Goal: Task Accomplishment & Management: Manage account settings

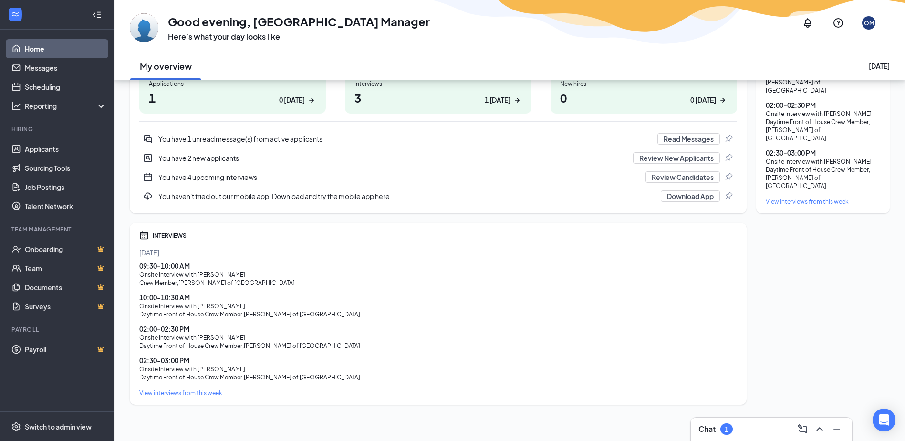
scroll to position [165, 0]
click at [233, 341] on div "02:00 - 02:30 PM Onsite Interview with Dennis Strong Daytime Front of House Cre…" at bounding box center [438, 335] width 598 height 26
click at [619, 380] on div "Tomorrow 09:30 - 10:00 AM Onsite Interview with Jayveon Ford Crew Member , Culv…" at bounding box center [438, 320] width 598 height 149
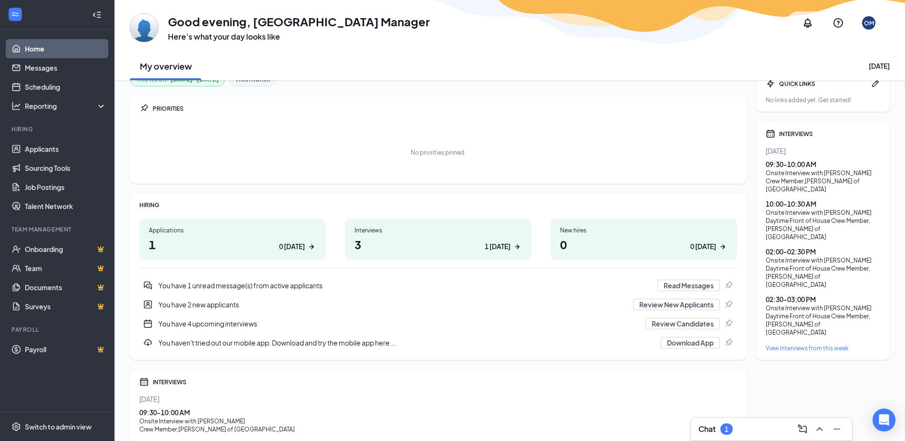
scroll to position [0, 0]
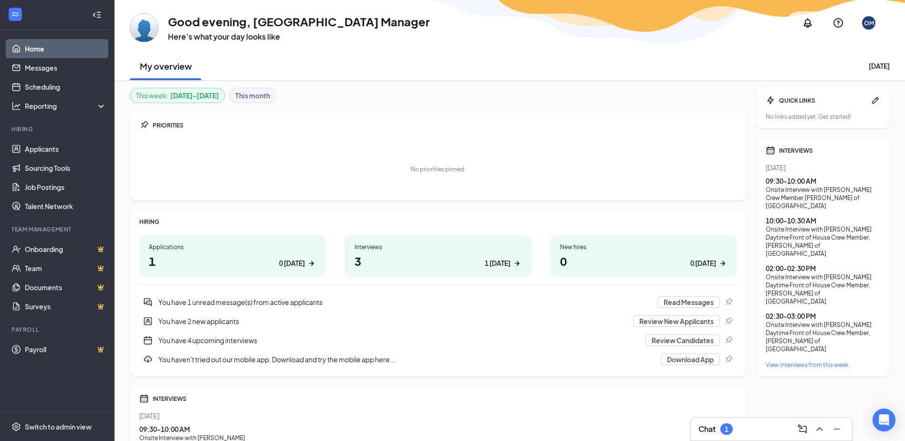
click at [316, 299] on div "You have 1 unread message(s) from active applicants" at bounding box center [404, 302] width 493 height 10
click at [58, 147] on link "Applicants" at bounding box center [66, 148] width 82 height 19
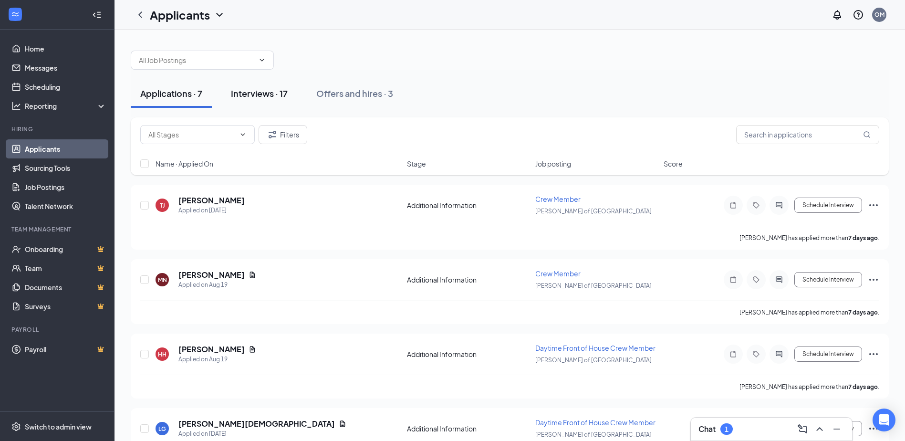
click at [264, 100] on button "Interviews · 17" at bounding box center [259, 93] width 76 height 29
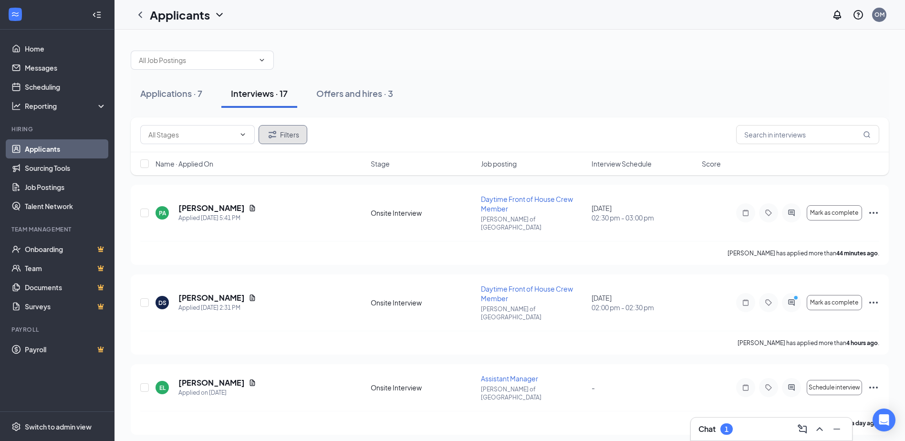
click at [283, 126] on button "Filters" at bounding box center [283, 134] width 49 height 19
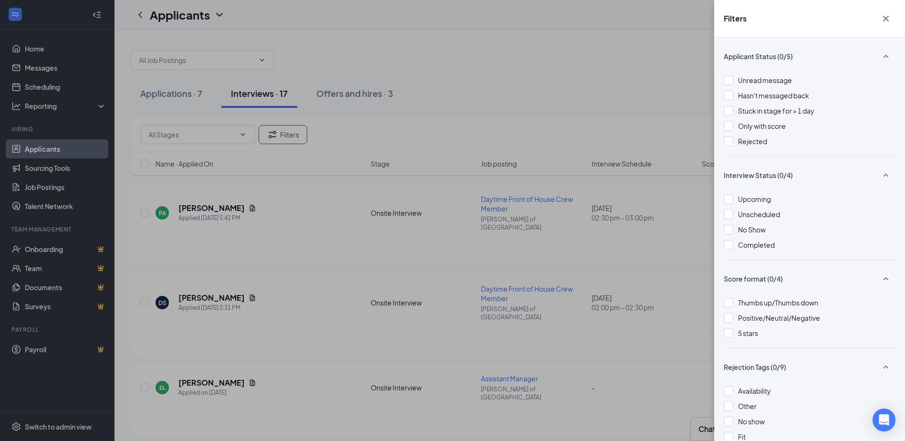
click at [886, 17] on icon "Cross" at bounding box center [885, 18] width 11 height 11
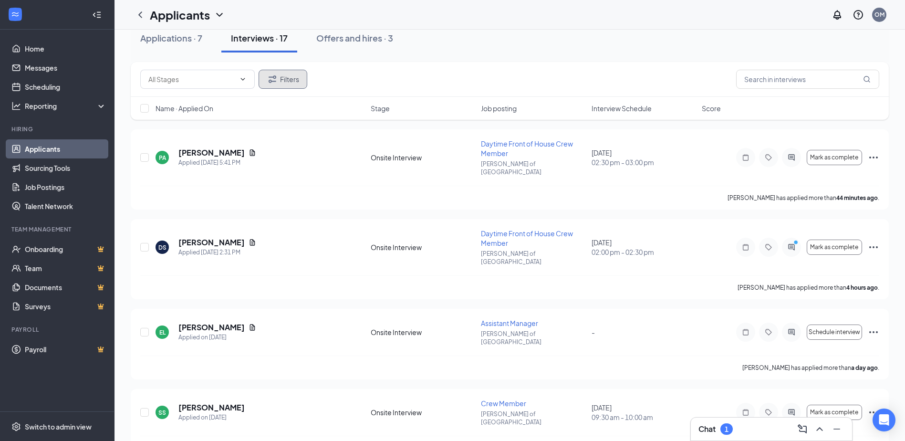
scroll to position [191, 0]
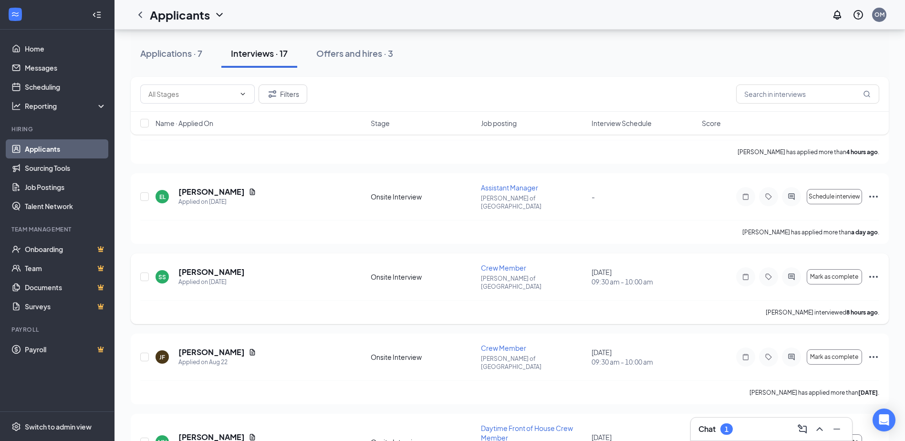
click at [878, 271] on icon "Ellipses" at bounding box center [873, 276] width 11 height 11
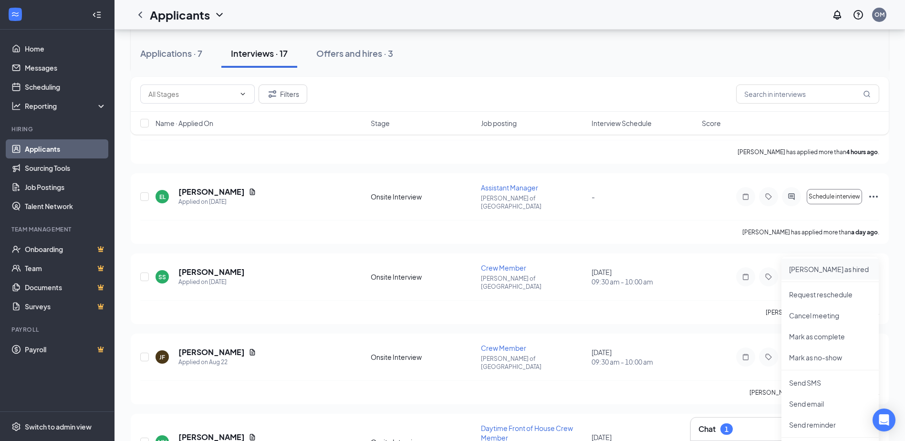
click at [853, 274] on li "Mark as hired" at bounding box center [830, 269] width 97 height 21
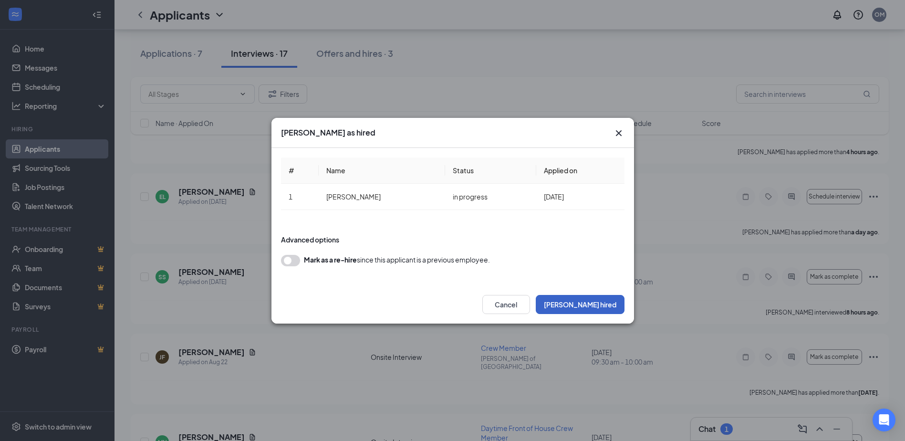
click at [613, 310] on button "Mark hired" at bounding box center [580, 304] width 89 height 19
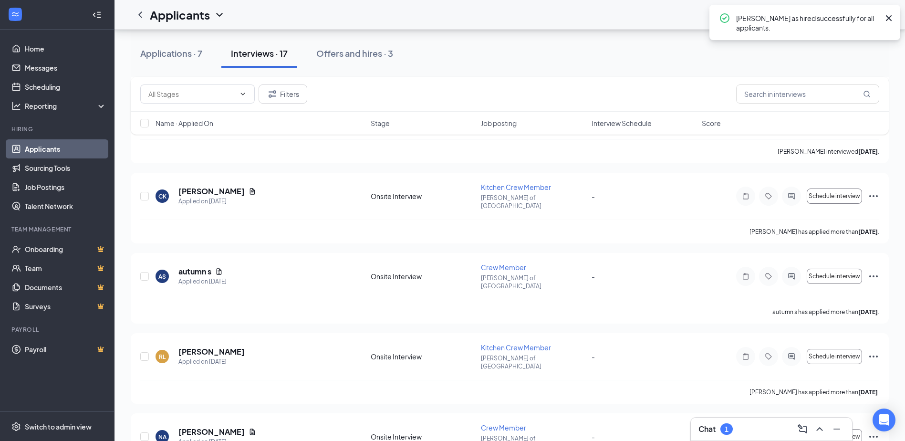
scroll to position [943, 0]
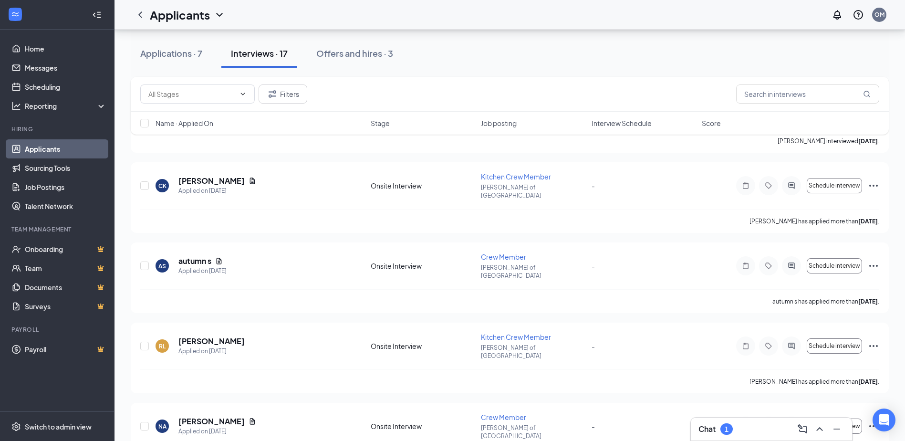
click at [41, 153] on link "Applicants" at bounding box center [66, 148] width 82 height 19
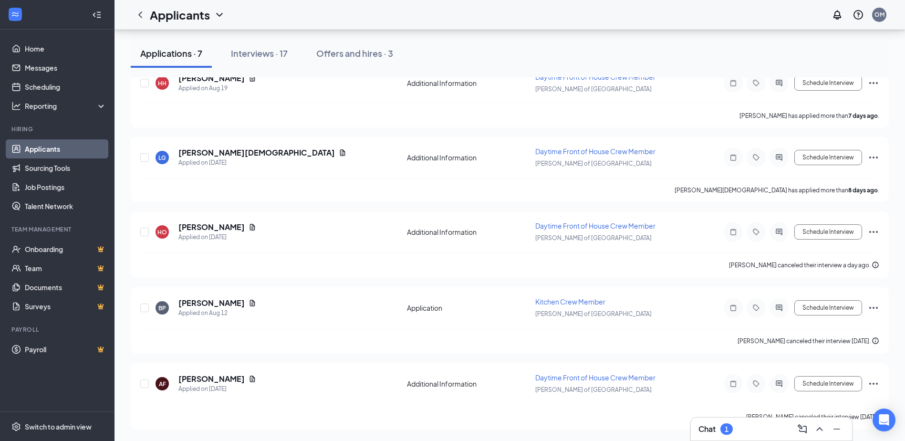
scroll to position [303, 0]
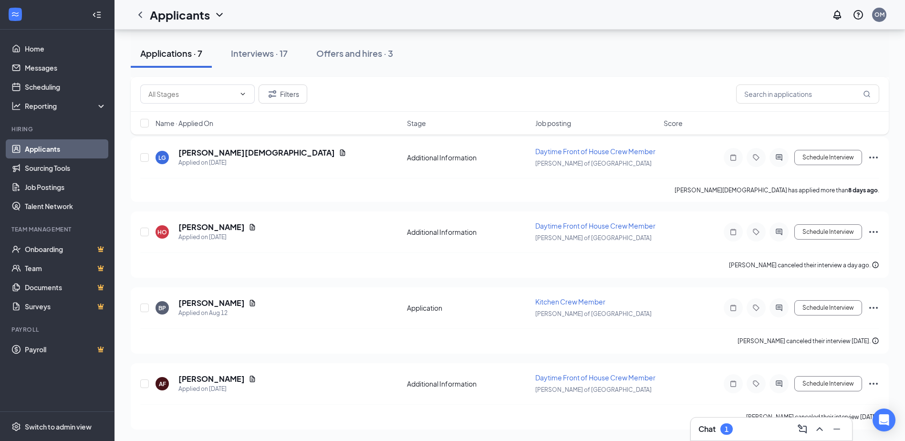
click at [167, 52] on div "Applications · 7" at bounding box center [171, 53] width 62 height 12
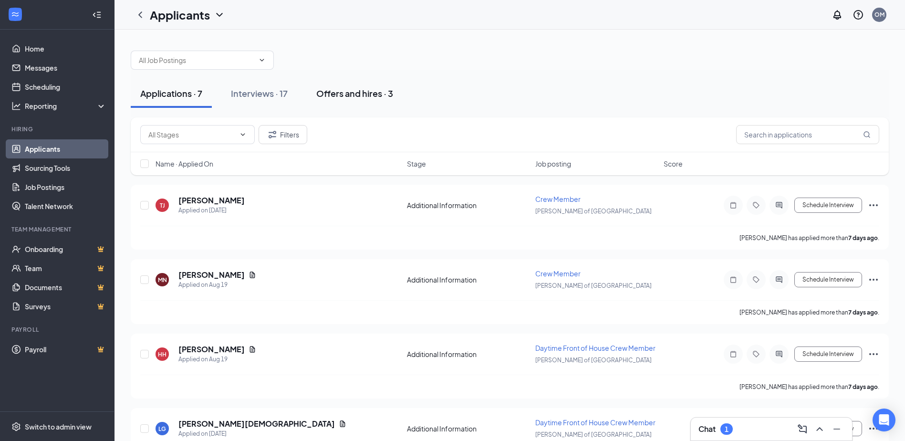
click at [382, 89] on div "Offers and hires · 3" at bounding box center [354, 93] width 77 height 12
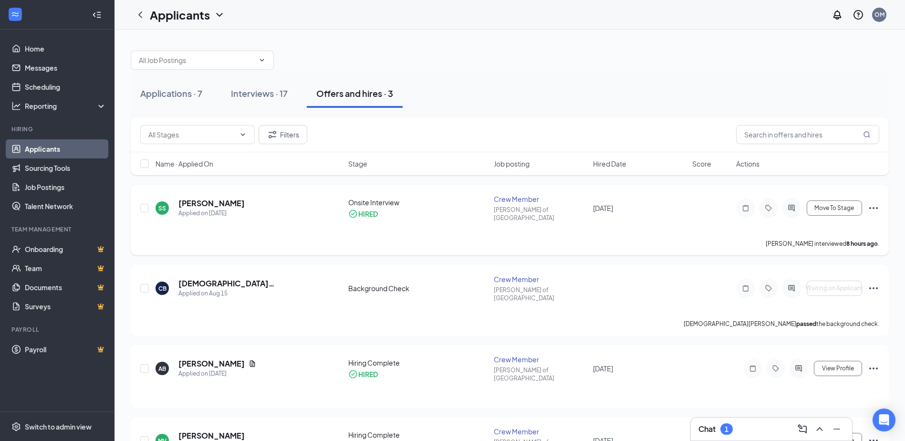
click at [871, 207] on icon "Ellipses" at bounding box center [873, 207] width 11 height 11
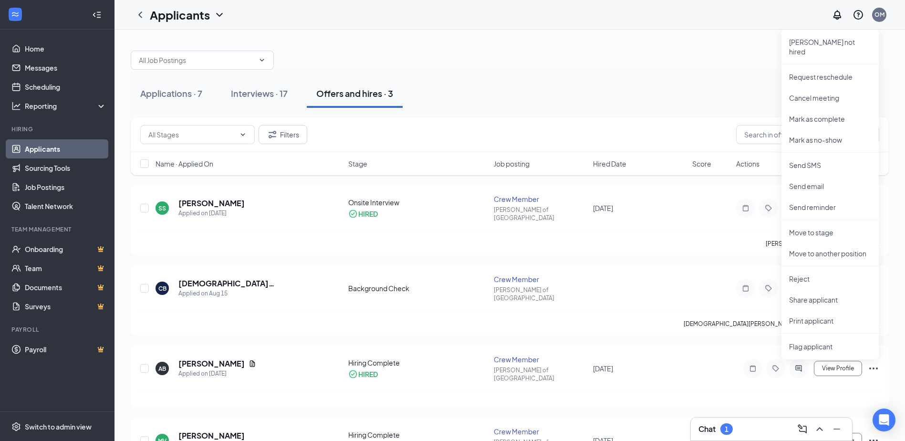
click at [717, 91] on div "Applications · 7 Interviews · 17 Offers and hires · 3" at bounding box center [510, 93] width 758 height 29
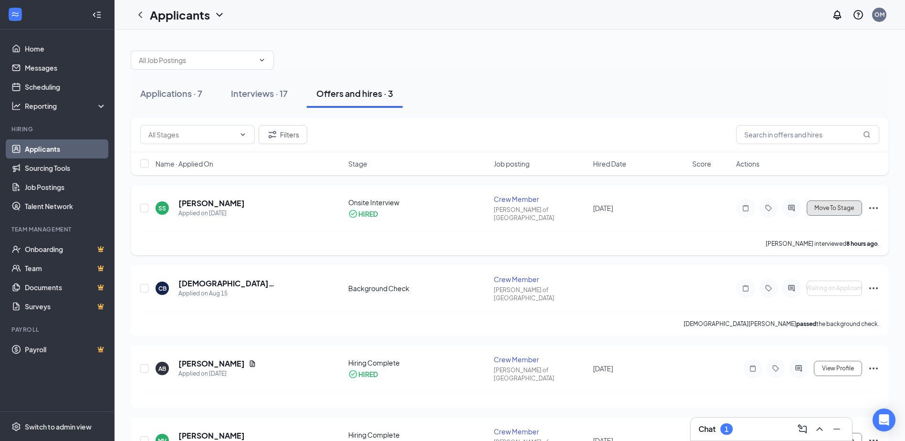
click at [834, 205] on span "Move To Stage" at bounding box center [835, 208] width 40 height 7
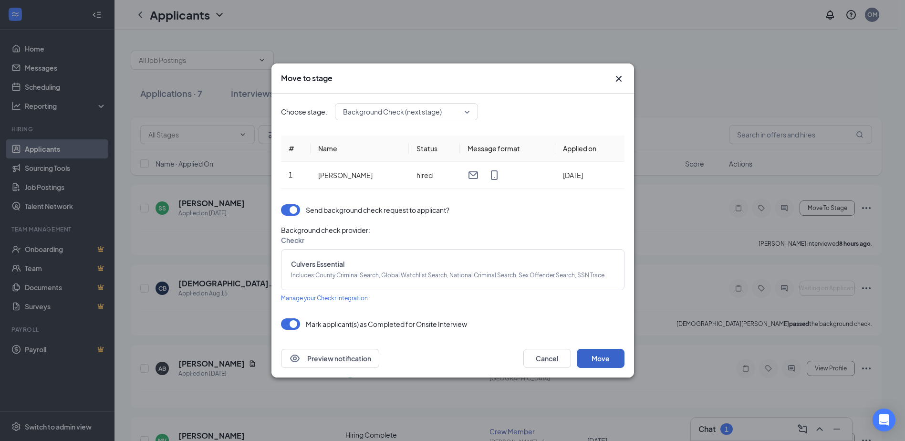
click at [593, 368] on button "Move" at bounding box center [601, 358] width 48 height 19
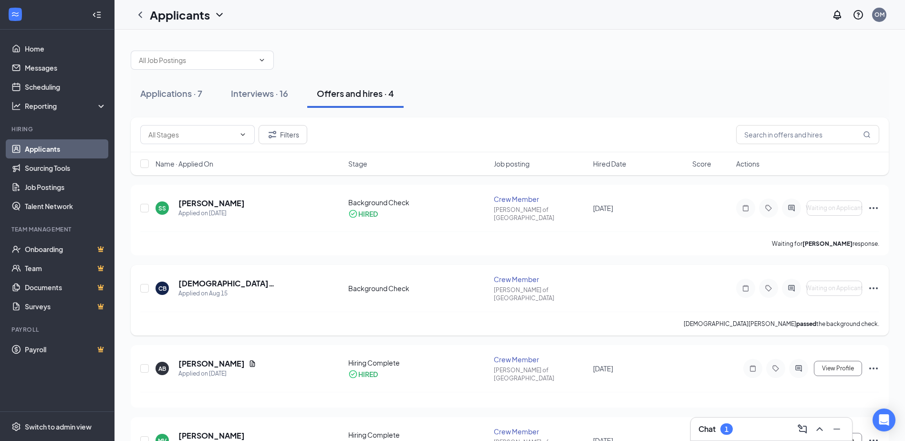
click at [878, 287] on icon "Ellipses" at bounding box center [874, 288] width 9 height 2
